Goal: Check status: Check status

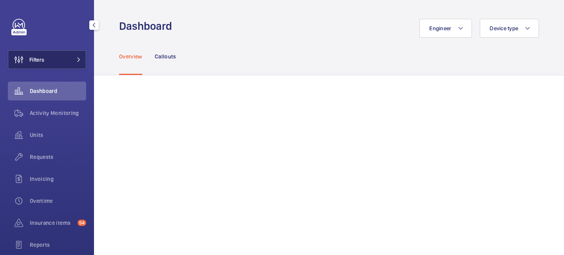
click at [81, 60] on mat-icon at bounding box center [78, 59] width 5 height 5
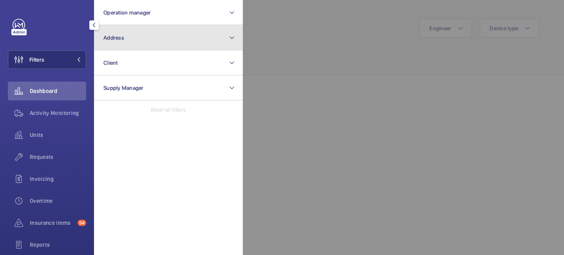
click at [130, 43] on button "Address" at bounding box center [168, 37] width 149 height 25
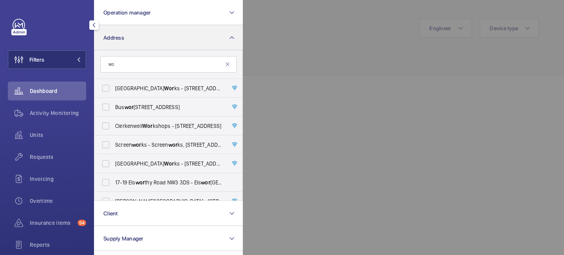
type input "w"
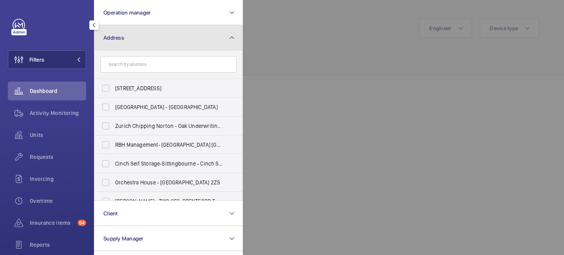
click at [172, 33] on button "Address" at bounding box center [168, 37] width 149 height 25
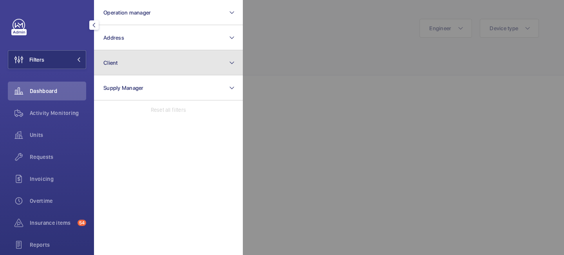
click at [149, 59] on button "Client" at bounding box center [168, 62] width 149 height 25
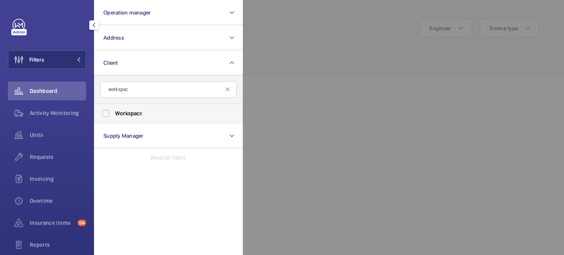
type input "workspac"
click at [133, 117] on label "Workspac e" at bounding box center [162, 113] width 136 height 19
click at [114, 117] on input "Workspac e" at bounding box center [106, 113] width 16 height 16
checkbox input "true"
click at [282, 42] on div at bounding box center [525, 127] width 564 height 255
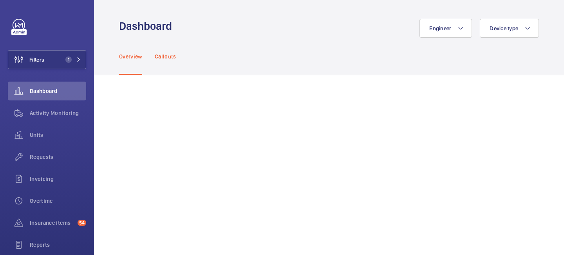
click at [166, 56] on p "Callouts" at bounding box center [166, 56] width 22 height 8
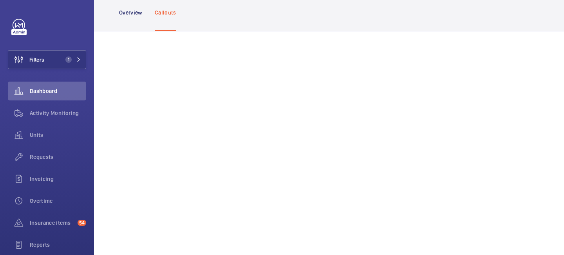
scroll to position [65, 0]
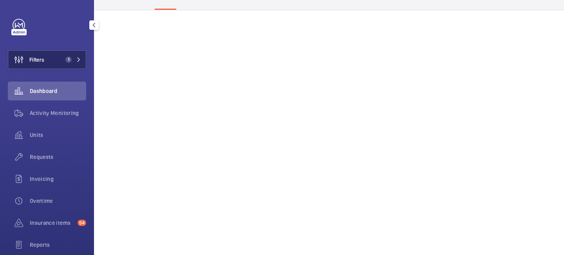
click at [79, 56] on button "Filters 1" at bounding box center [47, 59] width 78 height 19
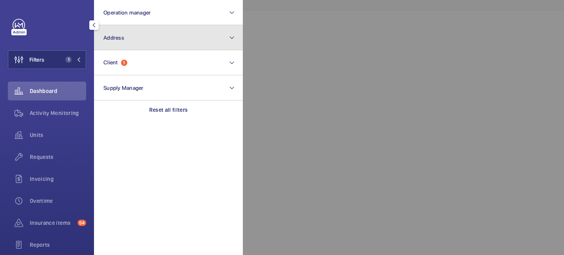
click at [120, 38] on span "Address" at bounding box center [113, 37] width 21 height 6
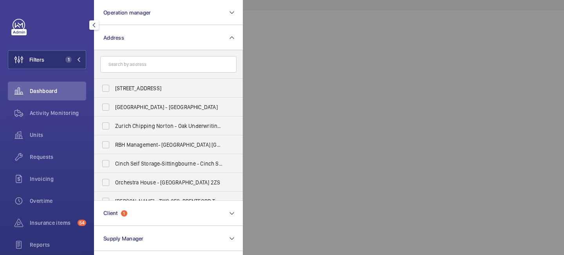
click at [127, 65] on input "text" at bounding box center [168, 64] width 136 height 16
type input "met"
click at [137, 85] on span "Met al Box Factory - 30 Gt. [STREET_ADDRESS]" at bounding box center [169, 88] width 108 height 8
click at [114, 85] on input "Met al Box Factory - 30 Gt. [STREET_ADDRESS]" at bounding box center [106, 88] width 16 height 16
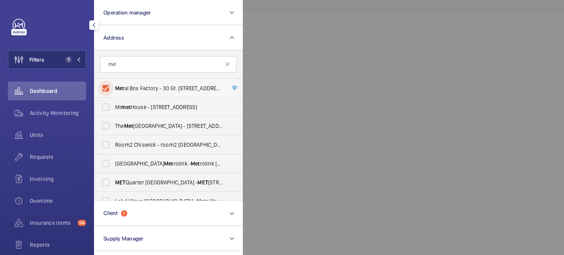
checkbox input "true"
click at [285, 40] on div at bounding box center [525, 127] width 564 height 255
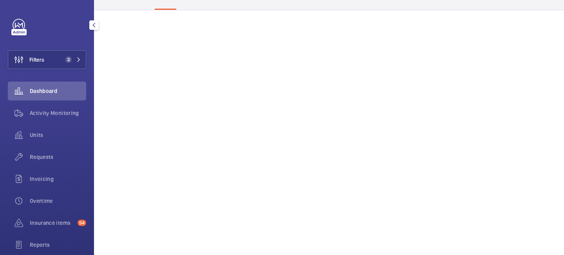
click at [64, 88] on span "Dashboard" at bounding box center [58, 91] width 56 height 8
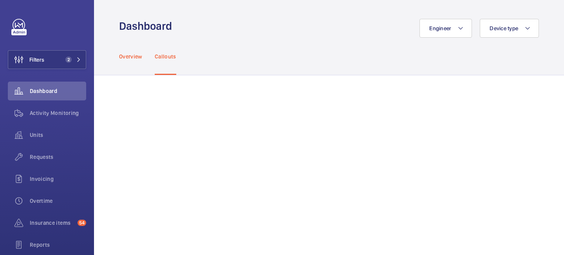
click at [132, 57] on p "Overview" at bounding box center [130, 56] width 23 height 8
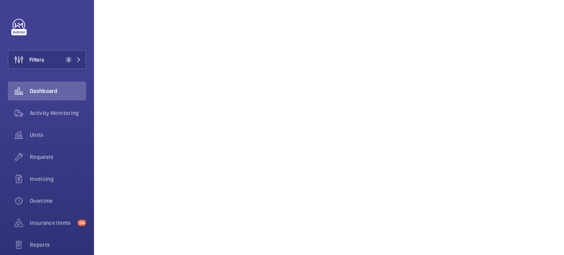
scroll to position [133, 0]
click at [58, 117] on div "Activity Monitoring" at bounding box center [47, 112] width 78 height 19
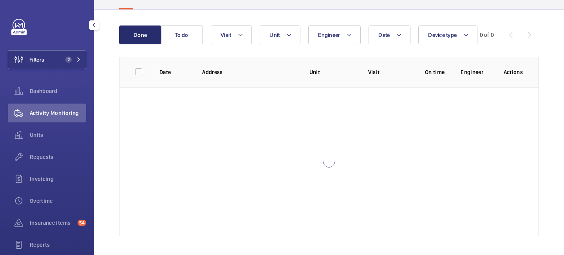
scroll to position [65, 0]
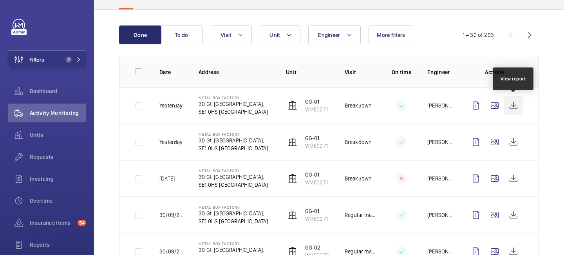
click at [508, 107] on wm-front-icon-button at bounding box center [513, 105] width 19 height 19
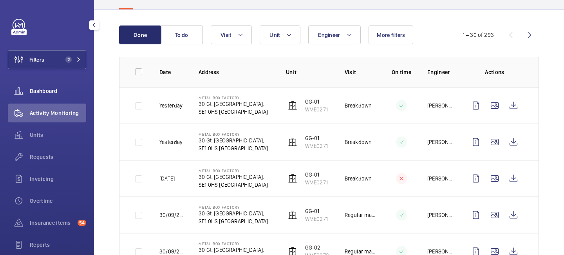
click at [60, 90] on span "Dashboard" at bounding box center [58, 91] width 56 height 8
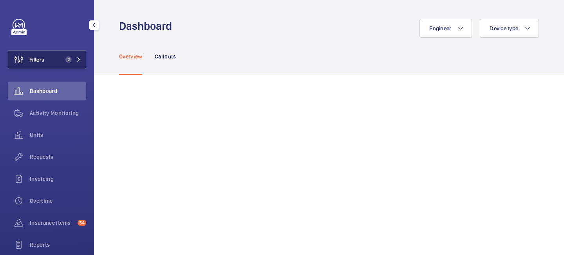
click at [74, 65] on button "Filters 2" at bounding box center [47, 59] width 78 height 19
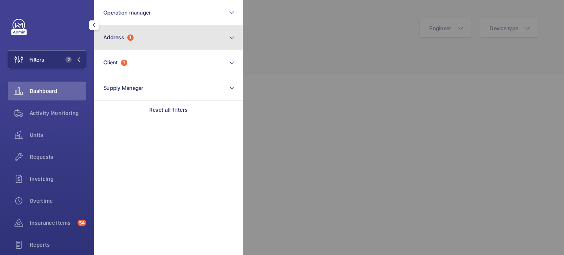
click at [134, 47] on button "Address 1" at bounding box center [168, 37] width 149 height 25
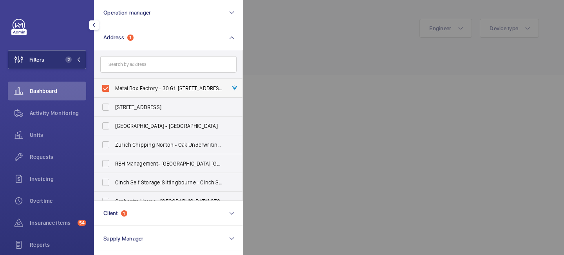
click at [145, 86] on span "Metal Box Factory - 30 Gt. [STREET_ADDRESS]" at bounding box center [169, 88] width 108 height 8
click at [114, 86] on input "Metal Box Factory - 30 Gt. [STREET_ADDRESS]" at bounding box center [106, 88] width 16 height 16
checkbox input "false"
click at [283, 55] on div at bounding box center [525, 127] width 564 height 255
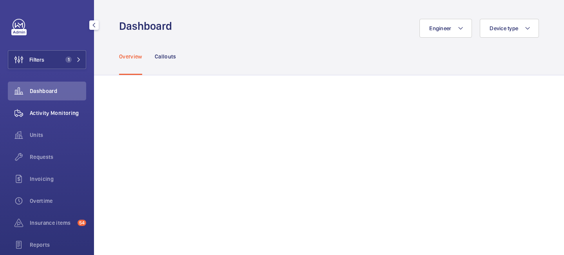
click at [68, 110] on span "Activity Monitoring" at bounding box center [58, 113] width 56 height 8
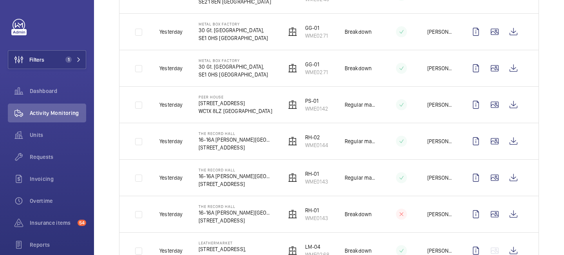
scroll to position [469, 0]
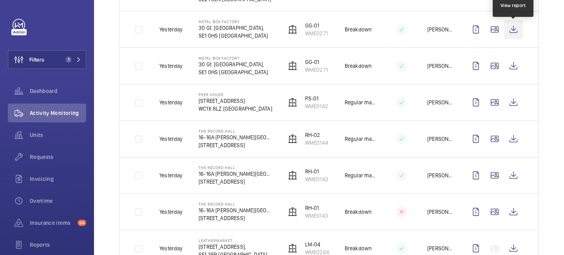
click at [508, 33] on wm-front-icon-button at bounding box center [513, 29] width 19 height 19
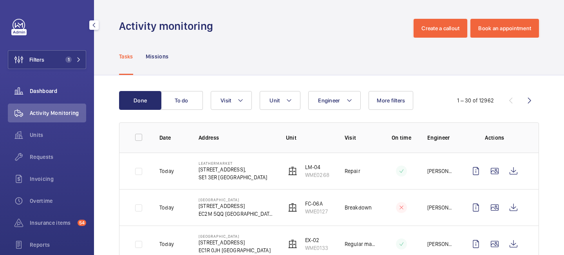
click at [34, 91] on span "Dashboard" at bounding box center [58, 91] width 56 height 8
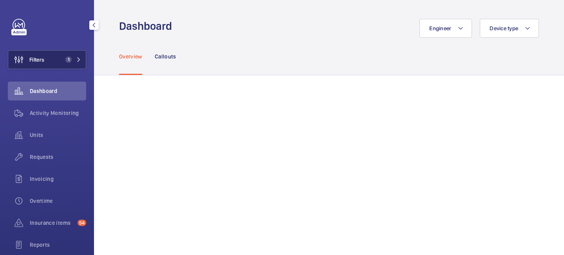
click at [76, 63] on button "Filters 1" at bounding box center [47, 59] width 78 height 19
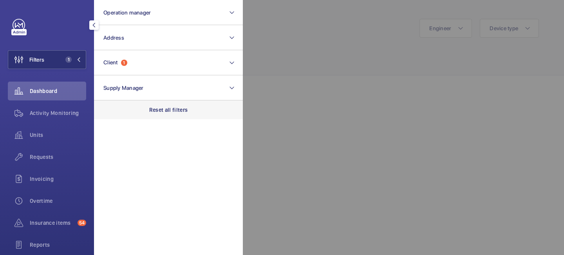
click at [170, 114] on div "Reset all filters" at bounding box center [168, 109] width 149 height 19
click at [262, 38] on div at bounding box center [525, 127] width 564 height 255
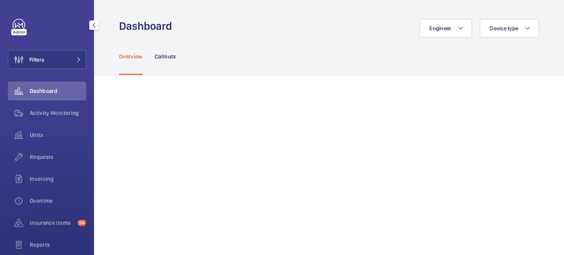
click at [46, 91] on span "Dashboard" at bounding box center [58, 91] width 56 height 8
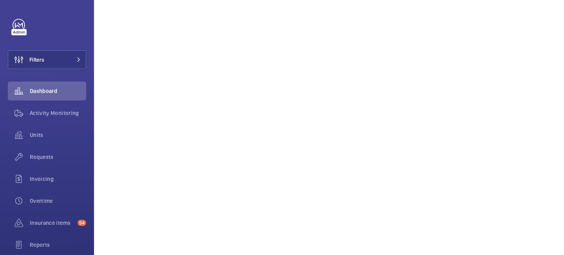
scroll to position [542, 0]
click at [47, 92] on span "Dashboard" at bounding box center [58, 91] width 56 height 8
click at [40, 107] on div "Activity Monitoring" at bounding box center [47, 112] width 78 height 19
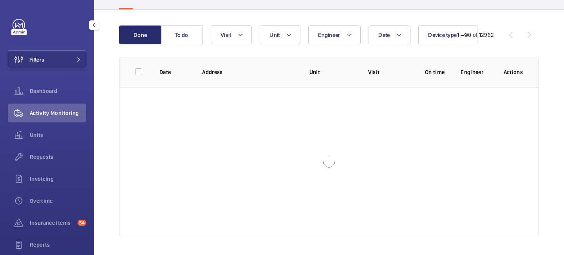
scroll to position [65, 0]
click at [47, 90] on span "Dashboard" at bounding box center [58, 91] width 56 height 8
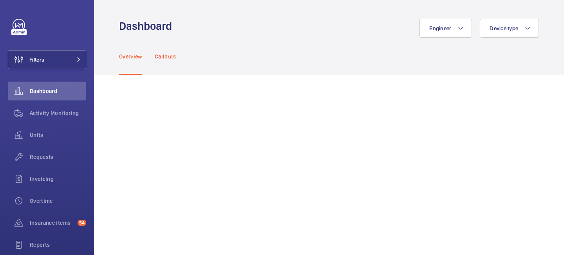
click at [173, 53] on p "Callouts" at bounding box center [166, 56] width 22 height 8
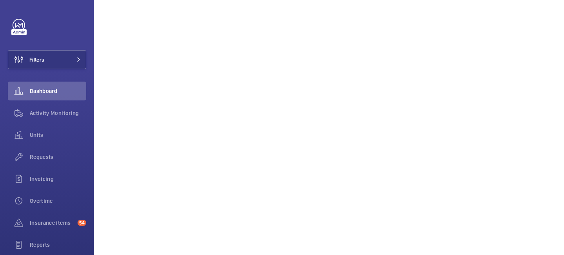
scroll to position [323, 0]
click at [38, 67] on span "Filters" at bounding box center [26, 59] width 36 height 19
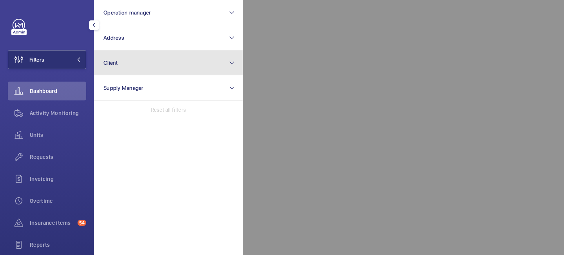
click at [133, 68] on button "Client" at bounding box center [168, 62] width 149 height 25
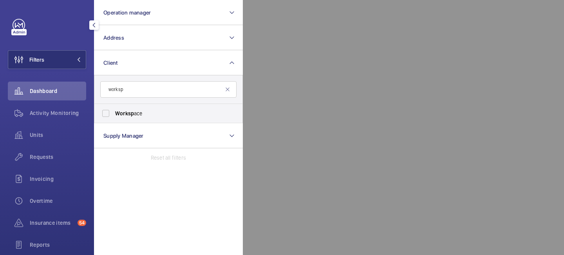
type input "worksp"
click at [139, 118] on label "Worksp ace" at bounding box center [162, 113] width 136 height 19
click at [114, 118] on input "Worksp ace" at bounding box center [106, 113] width 16 height 16
checkbox input "true"
click at [317, 73] on div at bounding box center [525, 127] width 564 height 255
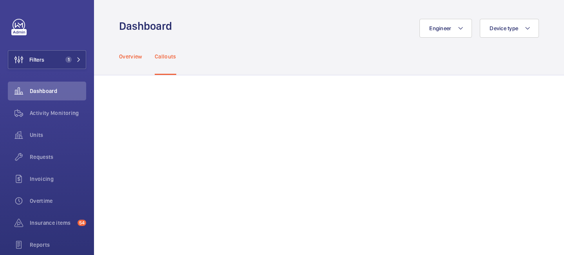
click at [129, 54] on p "Overview" at bounding box center [130, 56] width 23 height 8
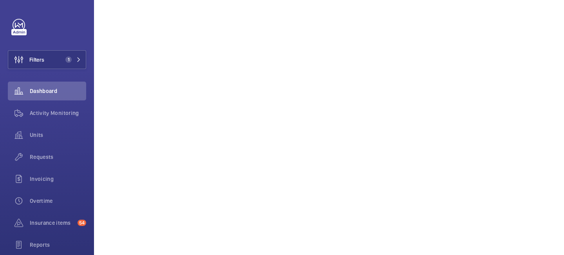
scroll to position [535, 0]
click at [75, 64] on button "Filters 1" at bounding box center [47, 59] width 78 height 19
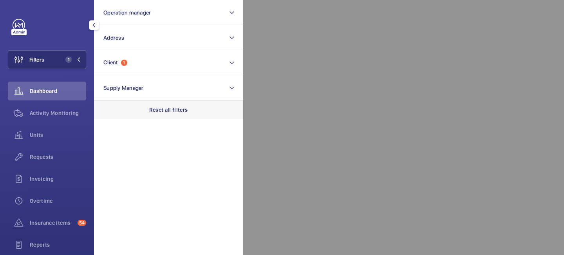
click at [154, 105] on div "Reset all filters" at bounding box center [168, 109] width 149 height 19
click at [392, 213] on div at bounding box center [525, 127] width 564 height 255
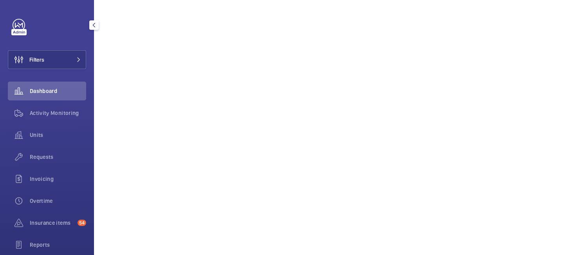
scroll to position [463, 0]
click at [42, 115] on span "Activity Monitoring" at bounding box center [58, 113] width 56 height 8
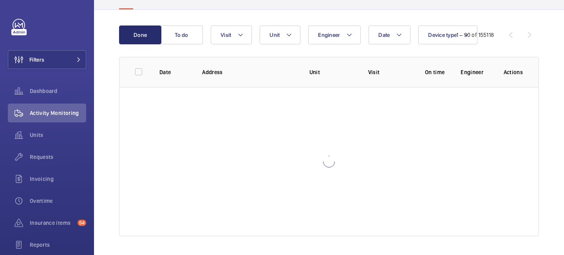
scroll to position [65, 0]
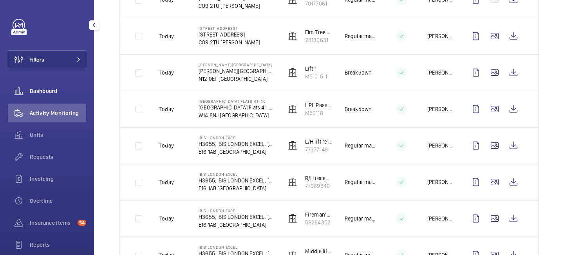
click at [45, 81] on div "Dashboard" at bounding box center [47, 90] width 78 height 19
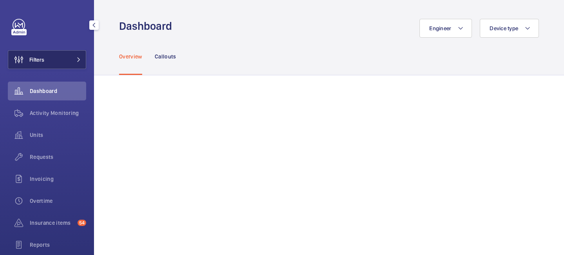
click at [64, 53] on button "Filters" at bounding box center [47, 59] width 78 height 19
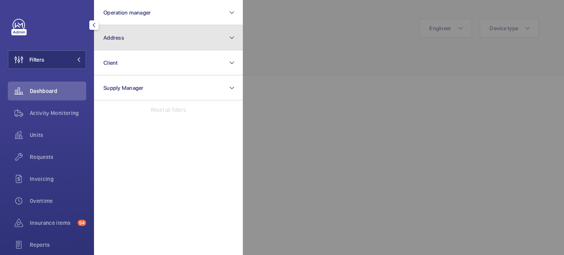
click at [135, 33] on button "Address" at bounding box center [168, 37] width 149 height 25
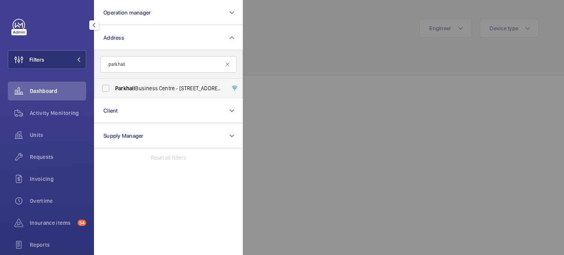
type input "parkhall"
click at [134, 88] on span "Parkhall" at bounding box center [125, 88] width 20 height 6
click at [114, 88] on input "[GEOGRAPHIC_DATA] - [STREET_ADDRESS][PERSON_NAME]" at bounding box center [106, 88] width 16 height 16
checkbox input "true"
click at [322, 68] on div at bounding box center [525, 127] width 564 height 255
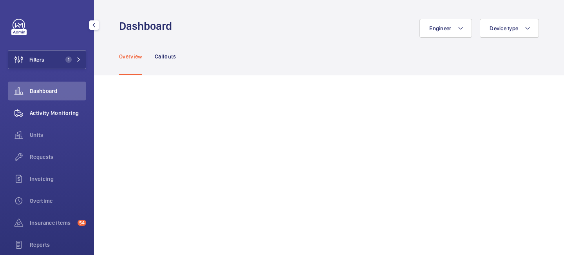
click at [56, 111] on span "Activity Monitoring" at bounding box center [58, 113] width 56 height 8
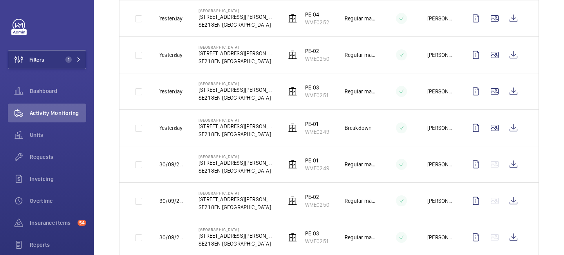
scroll to position [189, 0]
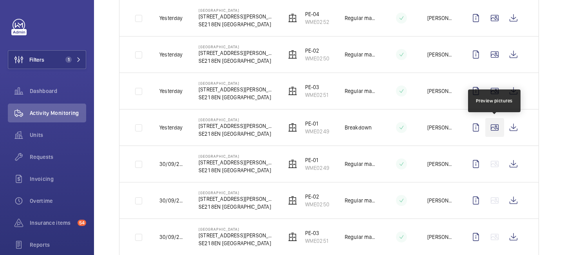
click at [493, 132] on wm-front-icon-button at bounding box center [494, 127] width 19 height 19
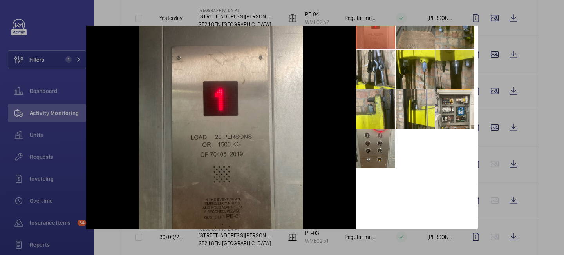
scroll to position [0, 0]
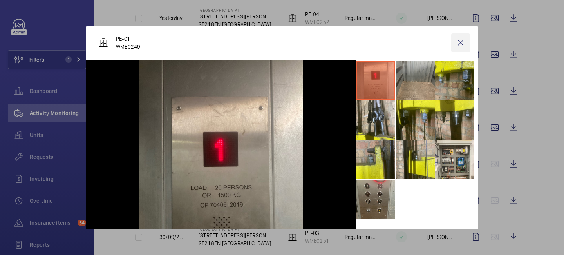
click at [462, 40] on wm-front-icon-button at bounding box center [460, 42] width 19 height 19
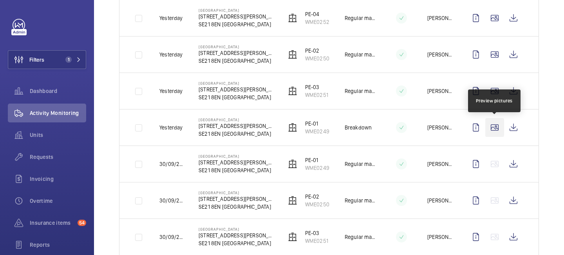
click at [497, 123] on wm-front-icon-button at bounding box center [494, 127] width 19 height 19
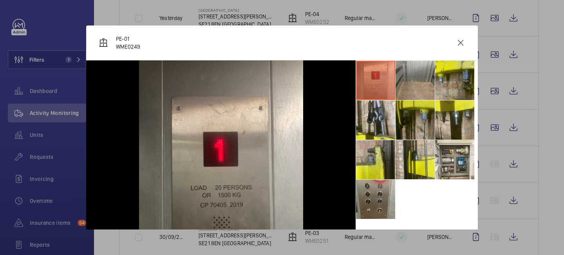
click at [421, 136] on li at bounding box center [415, 119] width 39 height 39
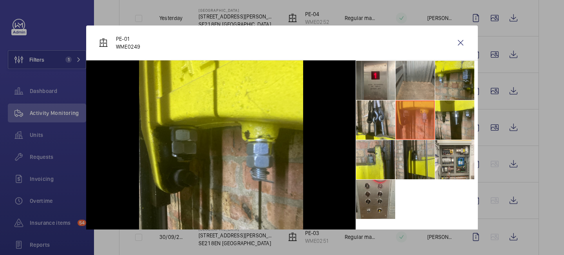
click at [421, 152] on li at bounding box center [415, 159] width 39 height 39
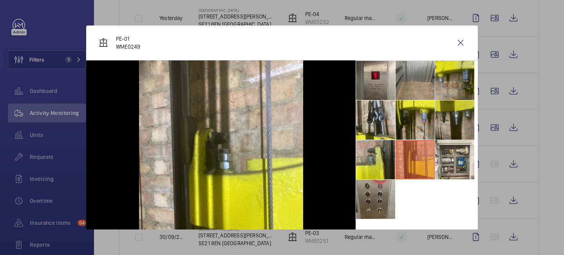
click at [452, 123] on li at bounding box center [454, 119] width 39 height 39
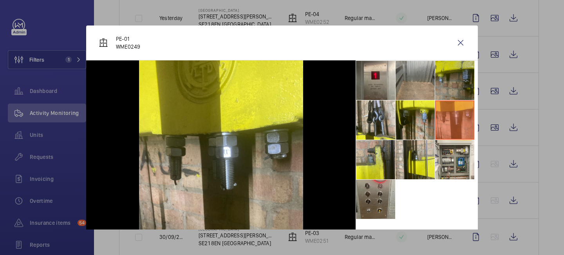
click at [450, 94] on li at bounding box center [454, 80] width 39 height 39
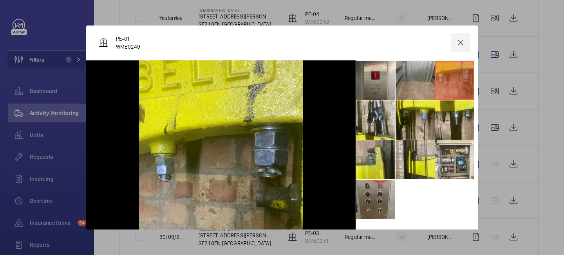
click at [457, 45] on wm-front-icon-button at bounding box center [460, 42] width 19 height 19
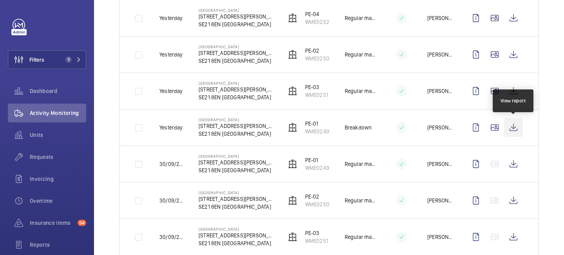
click at [515, 126] on wm-front-icon-button at bounding box center [513, 127] width 19 height 19
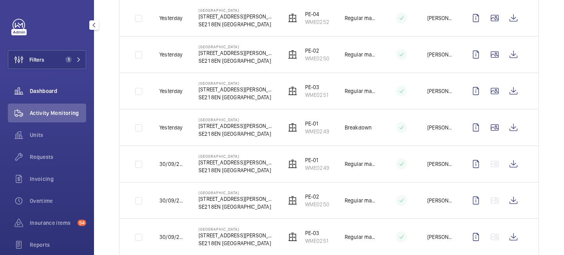
click at [45, 92] on span "Dashboard" at bounding box center [58, 91] width 56 height 8
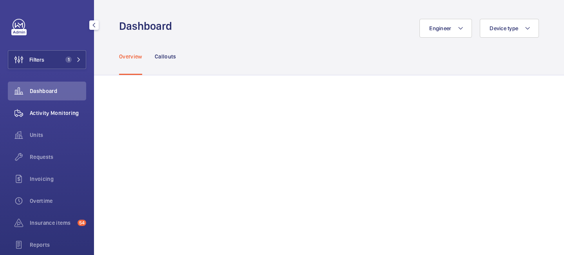
click at [66, 114] on span "Activity Monitoring" at bounding box center [58, 113] width 56 height 8
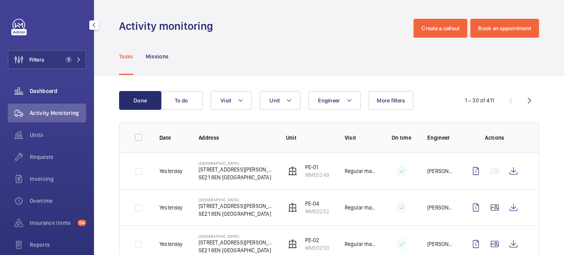
click at [55, 90] on span "Dashboard" at bounding box center [58, 91] width 56 height 8
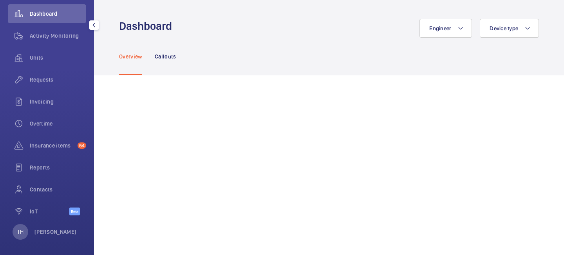
scroll to position [81, 0]
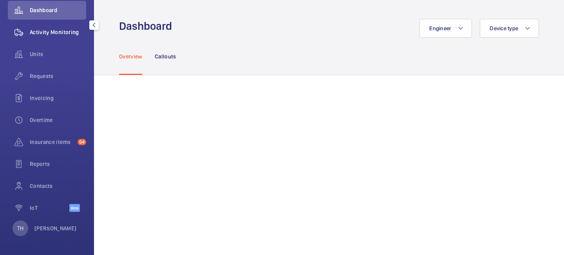
click at [60, 35] on span "Activity Monitoring" at bounding box center [58, 32] width 56 height 8
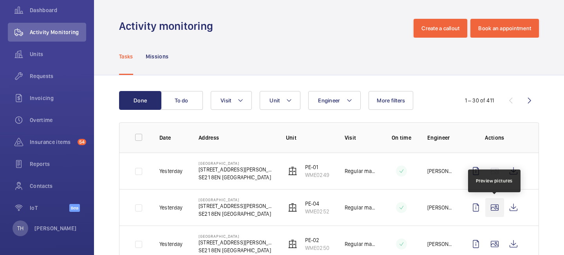
click at [494, 207] on wm-front-icon-button at bounding box center [494, 207] width 19 height 19
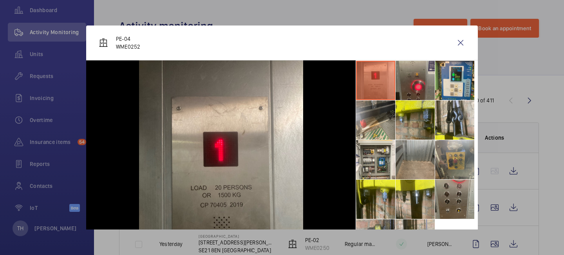
click at [495, 227] on div at bounding box center [282, 127] width 564 height 255
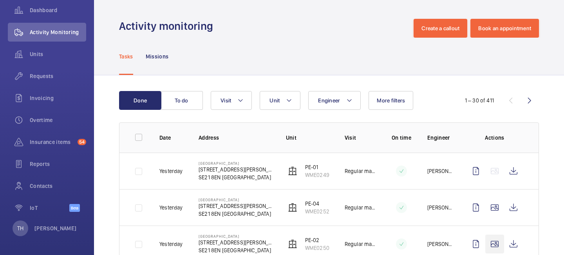
click at [494, 237] on wm-front-icon-button at bounding box center [494, 243] width 19 height 19
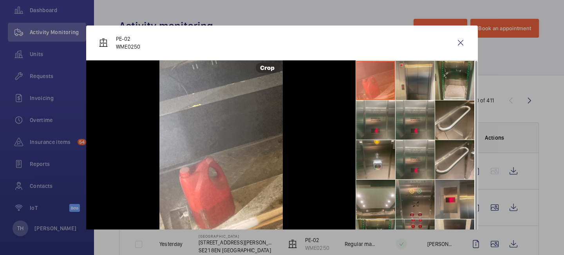
click at [558, 215] on div at bounding box center [282, 127] width 564 height 255
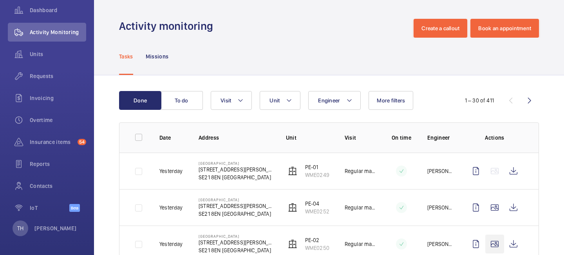
click at [492, 236] on wm-front-icon-button at bounding box center [494, 243] width 19 height 19
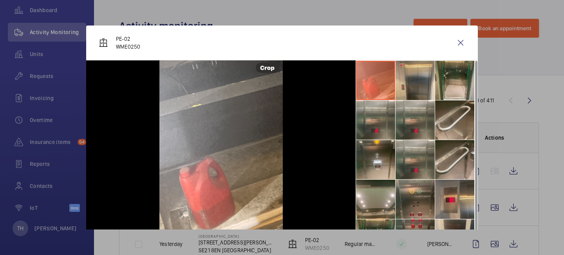
click at [541, 225] on div at bounding box center [282, 127] width 564 height 255
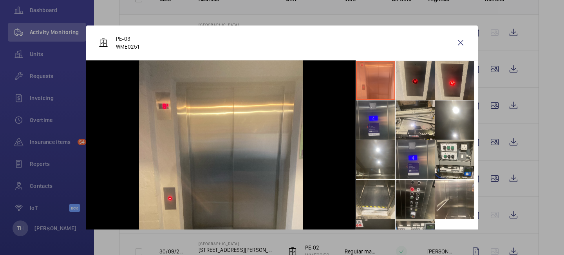
click at [494, 177] on div at bounding box center [282, 127] width 564 height 255
click at [494, 177] on wm-front-icon-button at bounding box center [494, 178] width 19 height 19
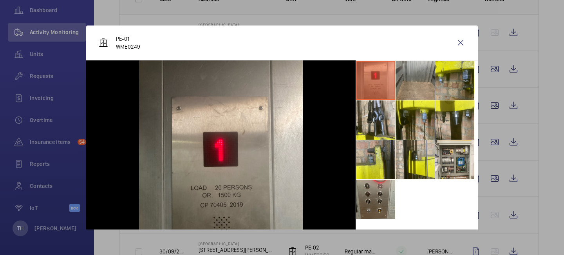
click at [494, 177] on div at bounding box center [282, 127] width 564 height 255
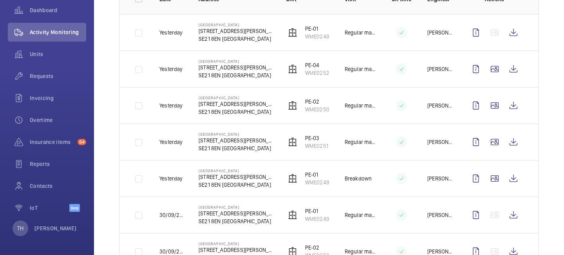
scroll to position [258, 0]
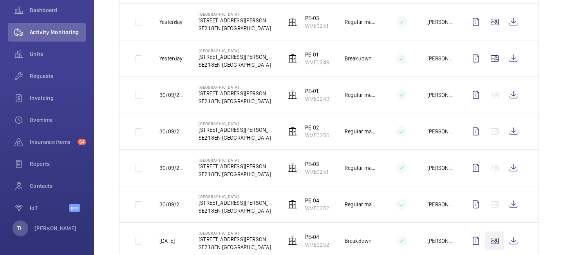
click at [497, 231] on wm-front-icon-button at bounding box center [494, 240] width 19 height 19
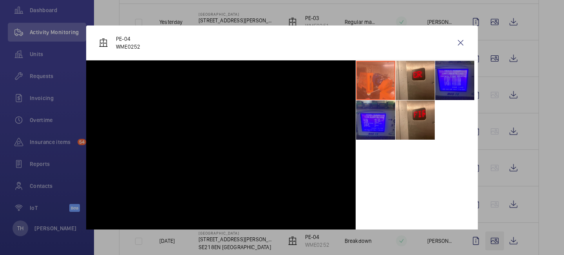
scroll to position [280, 0]
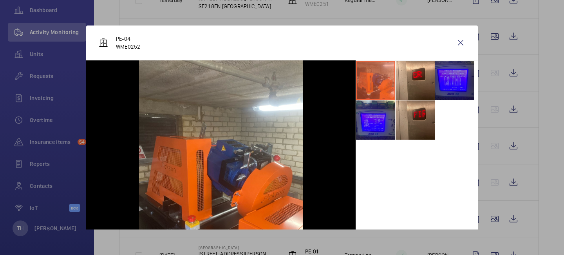
click at [417, 132] on li at bounding box center [415, 119] width 39 height 39
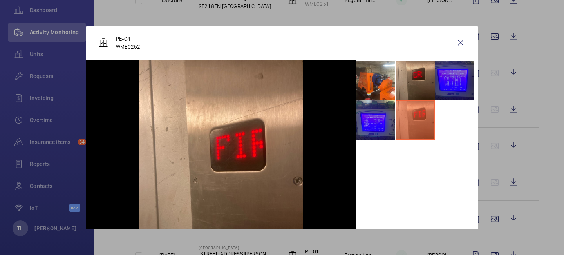
click at [419, 71] on li at bounding box center [415, 80] width 39 height 39
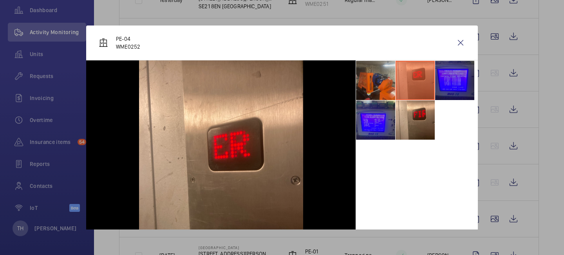
click at [379, 76] on li at bounding box center [375, 80] width 39 height 39
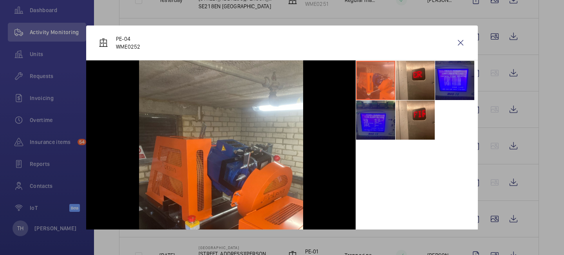
click at [383, 119] on li at bounding box center [375, 119] width 39 height 39
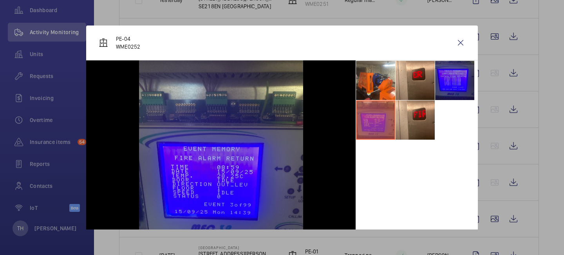
click at [480, 85] on div at bounding box center [282, 127] width 564 height 255
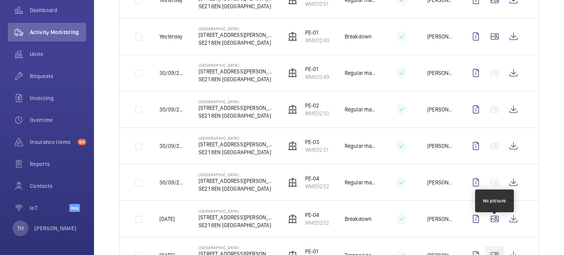
scroll to position [406, 0]
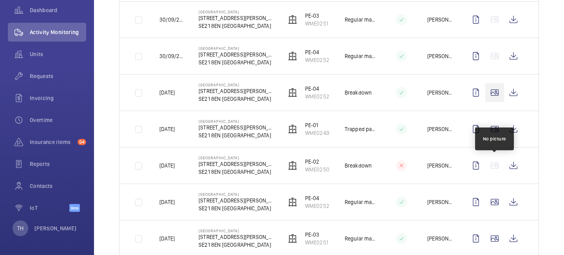
click at [494, 102] on wm-front-icon-button at bounding box center [494, 92] width 19 height 19
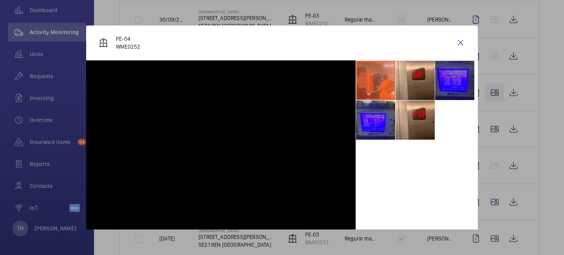
scroll to position [376, 0]
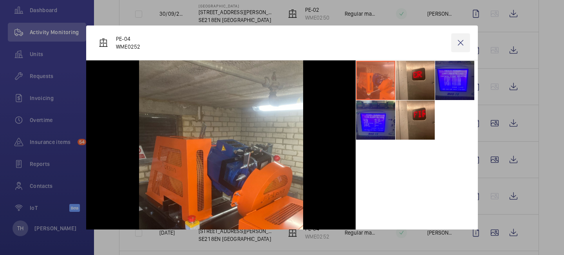
click at [461, 36] on wm-front-icon-button at bounding box center [460, 42] width 19 height 19
